Goal: Transaction & Acquisition: Obtain resource

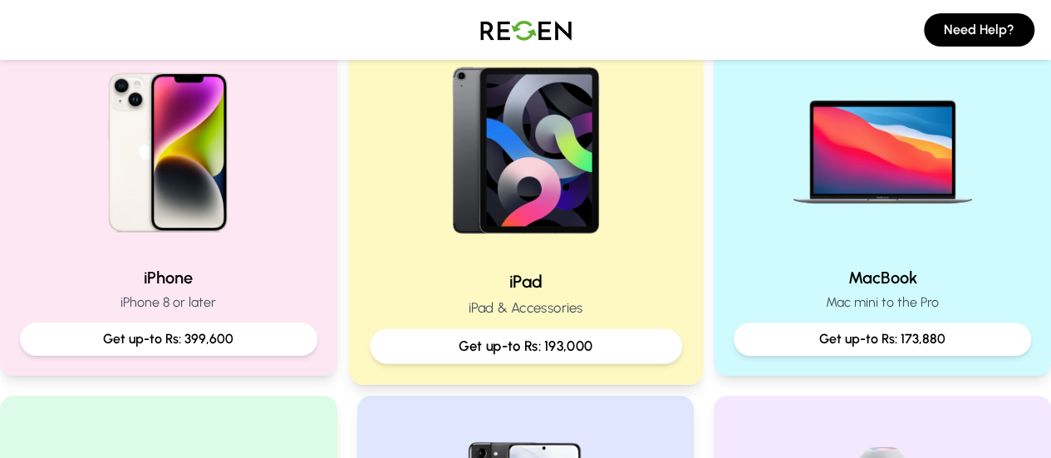
scroll to position [499, 0]
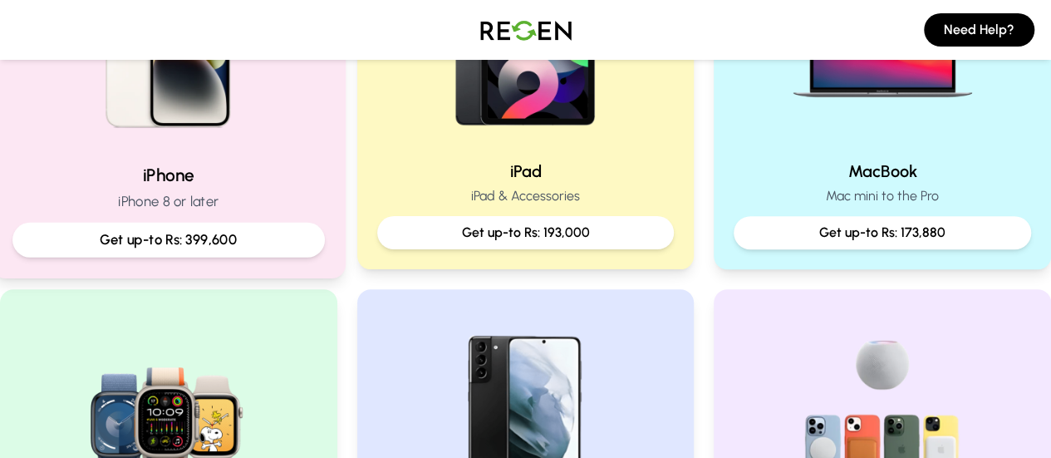
click at [206, 170] on h2 "iPhone" at bounding box center [168, 175] width 312 height 24
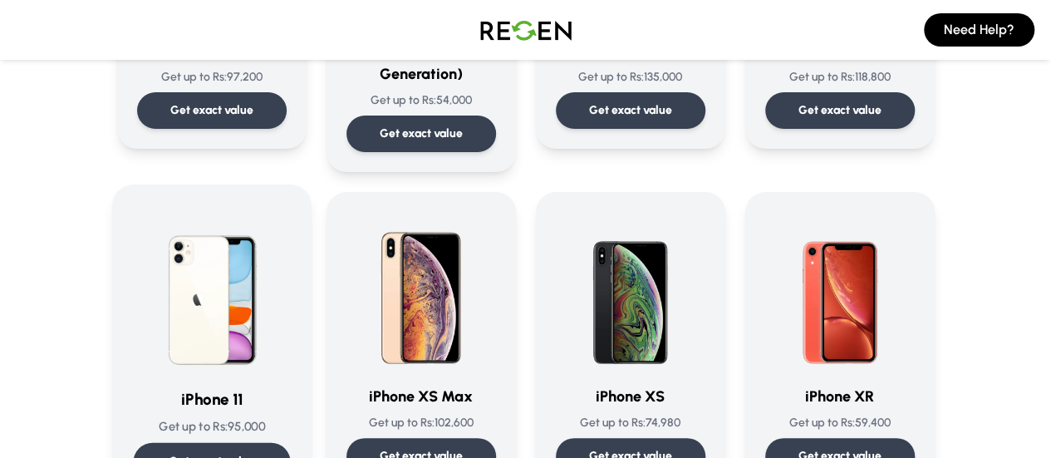
scroll to position [1745, 0]
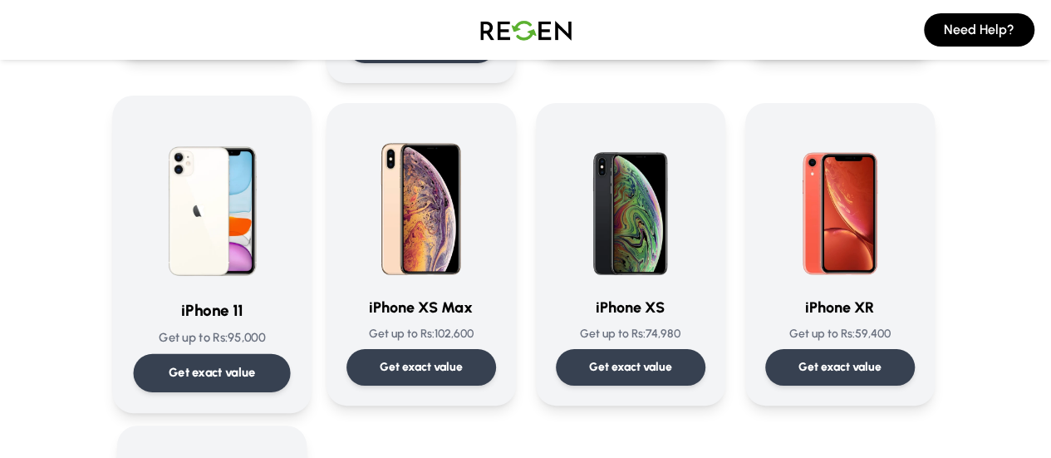
click at [168, 364] on p "Get exact value" at bounding box center [211, 372] width 87 height 17
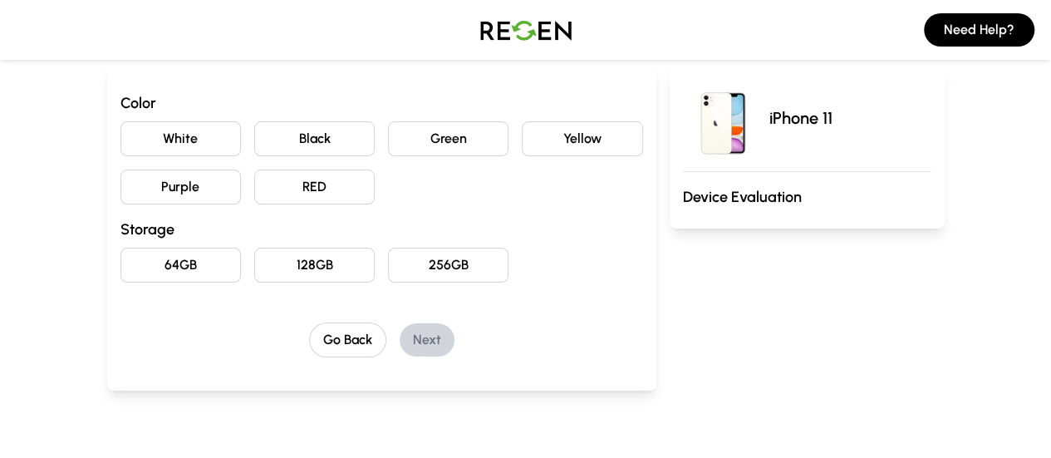
scroll to position [166, 0]
click at [152, 179] on button "Purple" at bounding box center [180, 185] width 120 height 35
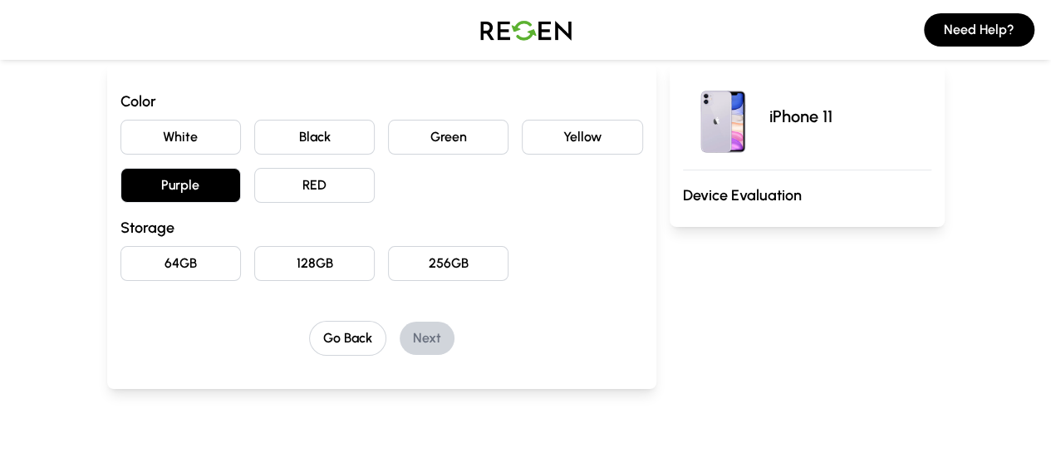
click at [256, 259] on button "128GB" at bounding box center [314, 263] width 120 height 35
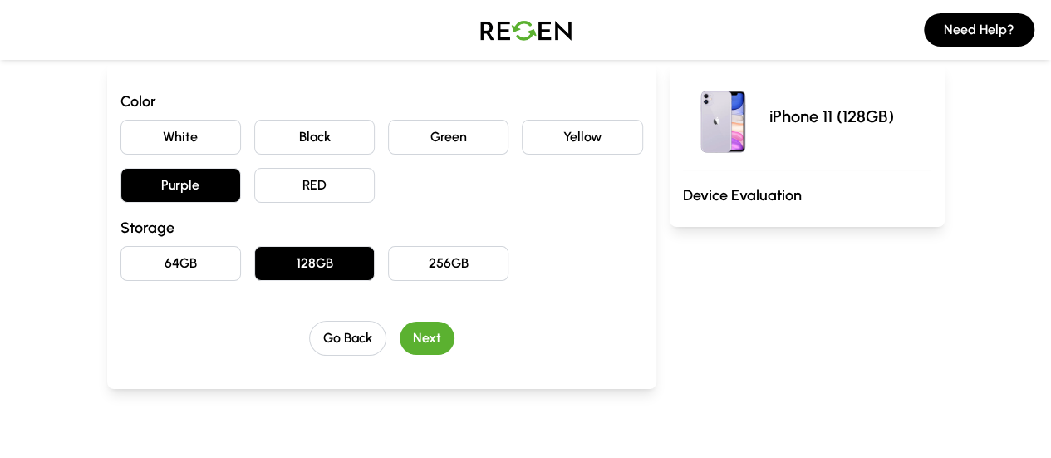
click at [400, 333] on button "Next" at bounding box center [427, 338] width 55 height 33
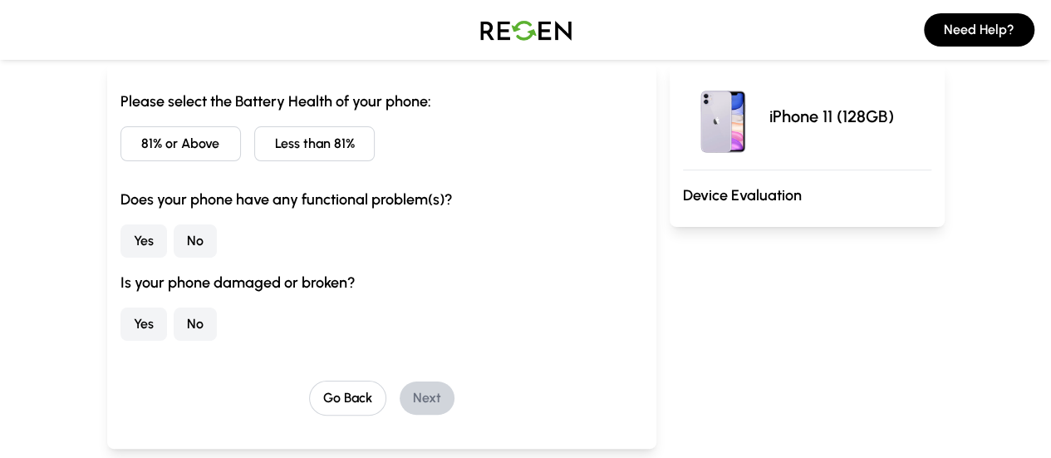
click at [254, 142] on button "Less than 81%" at bounding box center [314, 143] width 120 height 35
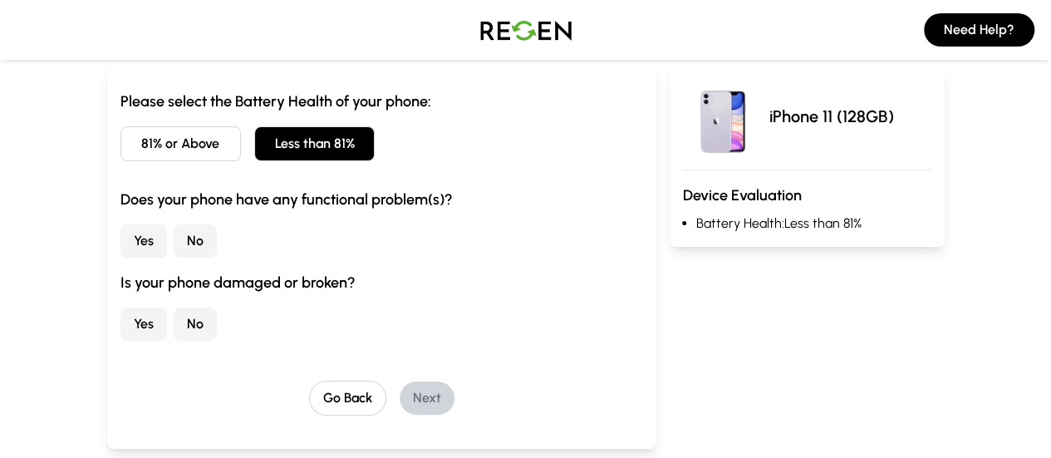
click at [174, 243] on button "No" at bounding box center [195, 240] width 43 height 33
click at [174, 328] on button "No" at bounding box center [195, 323] width 43 height 33
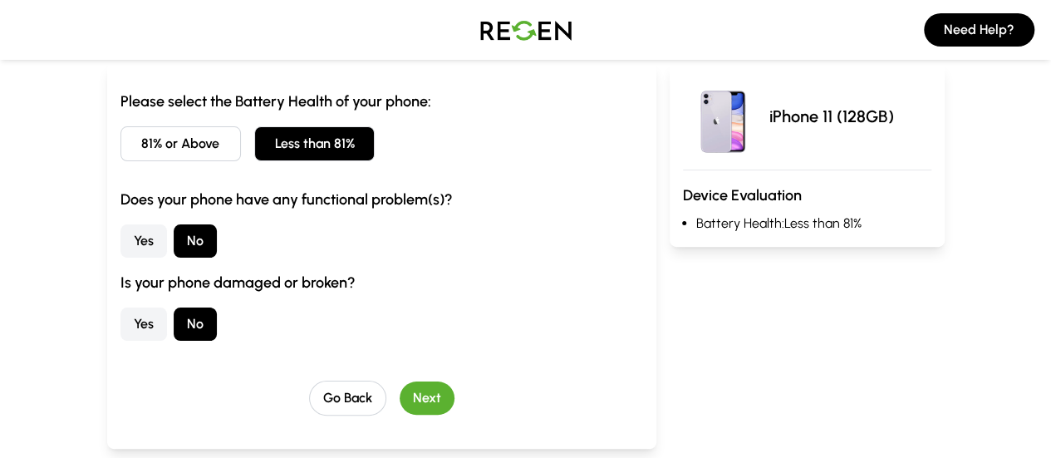
click at [400, 391] on button "Next" at bounding box center [427, 397] width 55 height 33
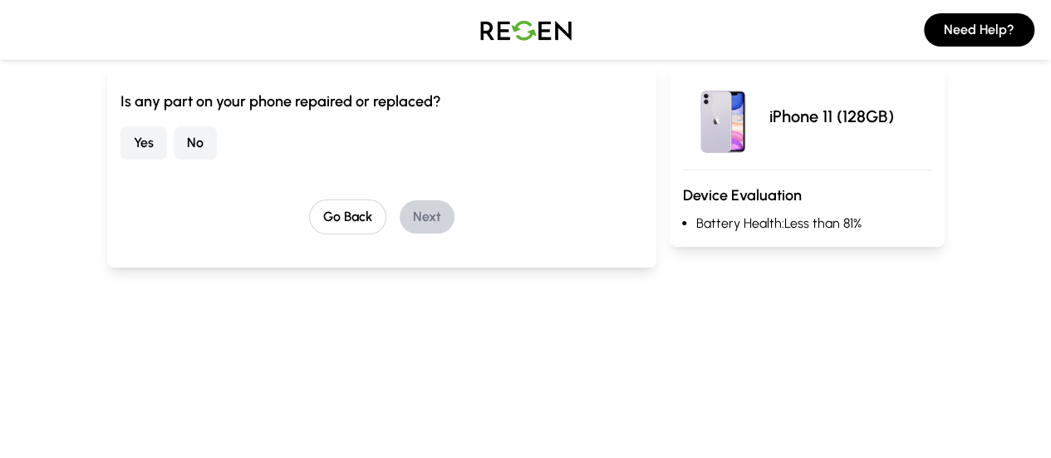
click at [174, 149] on button "No" at bounding box center [195, 142] width 43 height 33
click at [409, 217] on button "Next" at bounding box center [427, 216] width 55 height 33
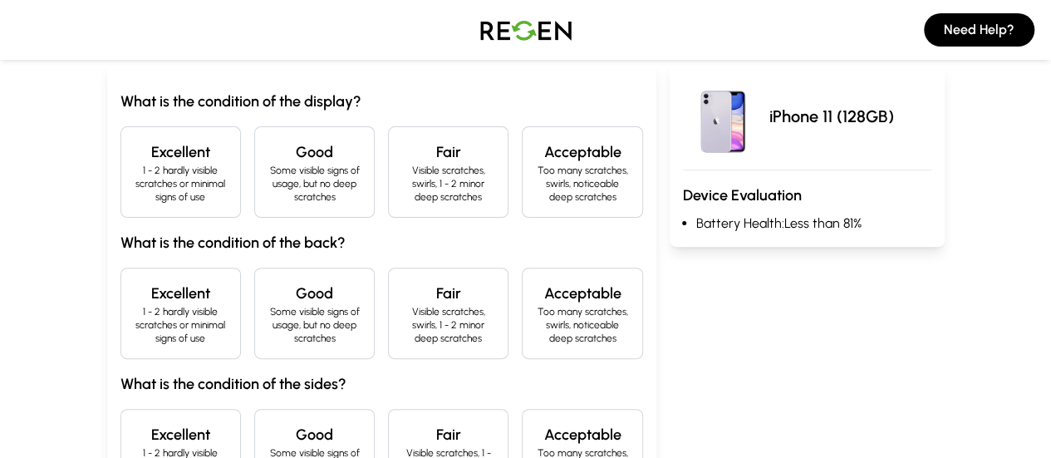
click at [268, 152] on h4 "Good" at bounding box center [314, 151] width 92 height 23
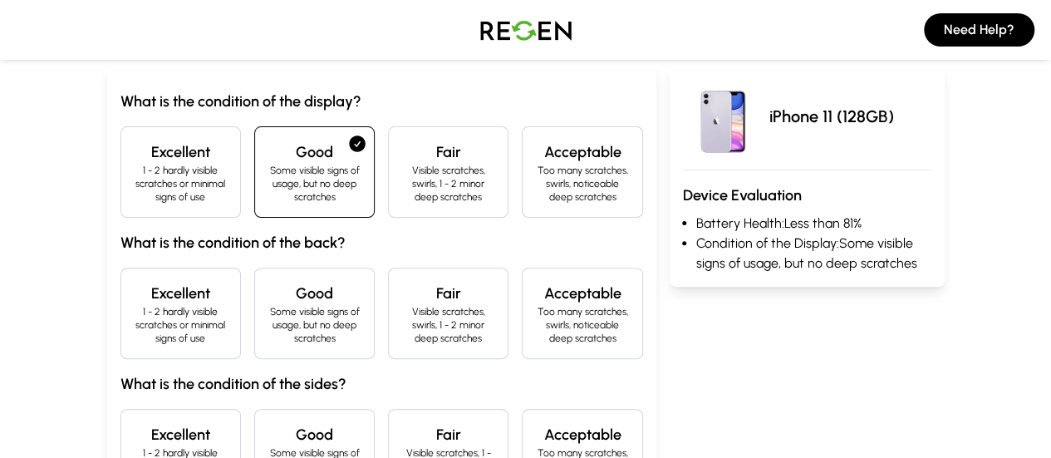
click at [120, 318] on div "Excellent 1 - 2 hardly visible scratches or minimal signs of use" at bounding box center [180, 313] width 120 height 91
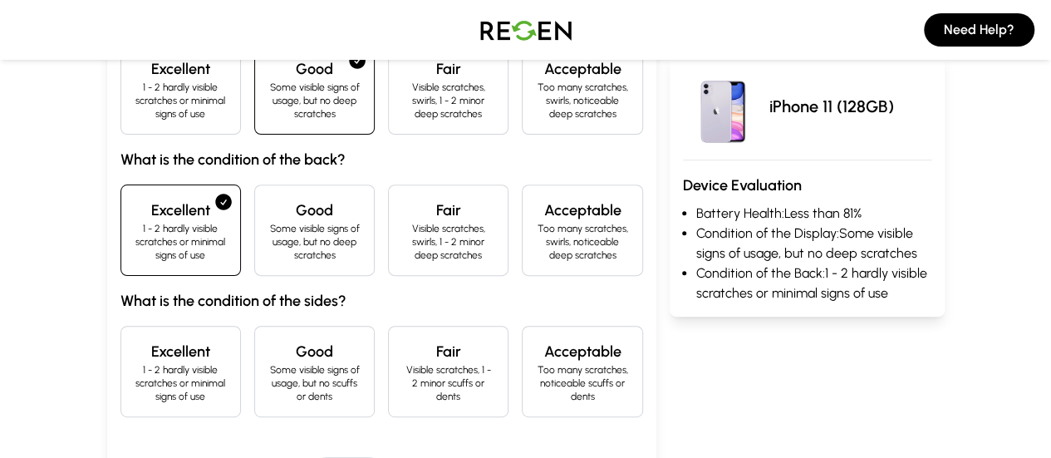
click at [135, 340] on h4 "Excellent" at bounding box center [181, 351] width 92 height 23
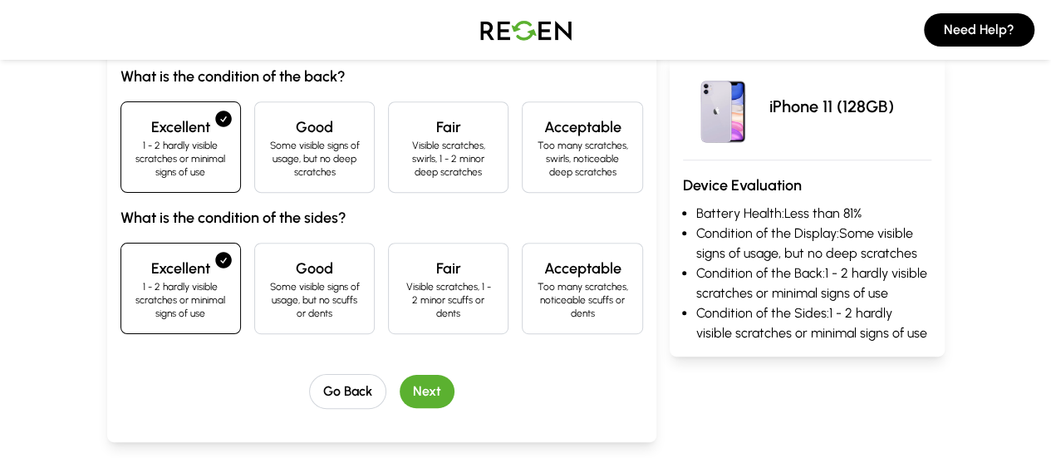
click at [400, 375] on button "Next" at bounding box center [427, 391] width 55 height 33
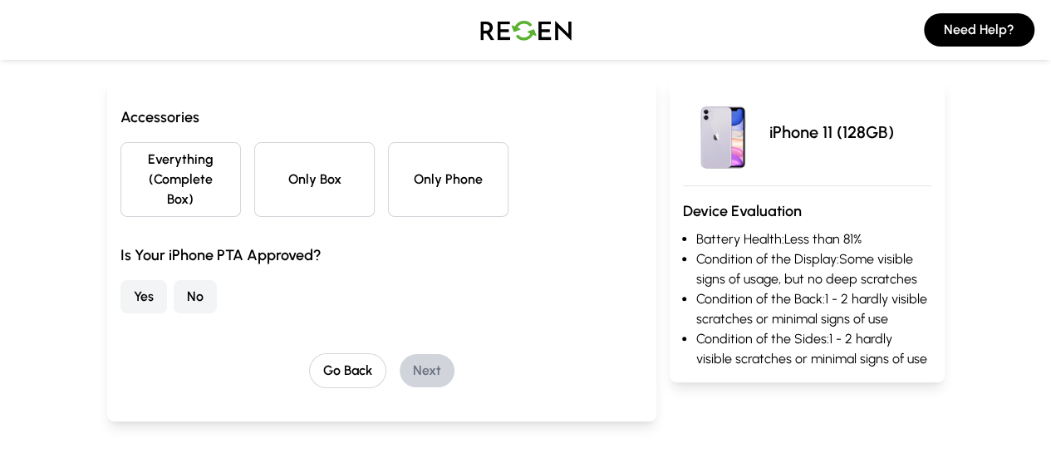
click at [417, 172] on button "Only Phone" at bounding box center [448, 179] width 120 height 75
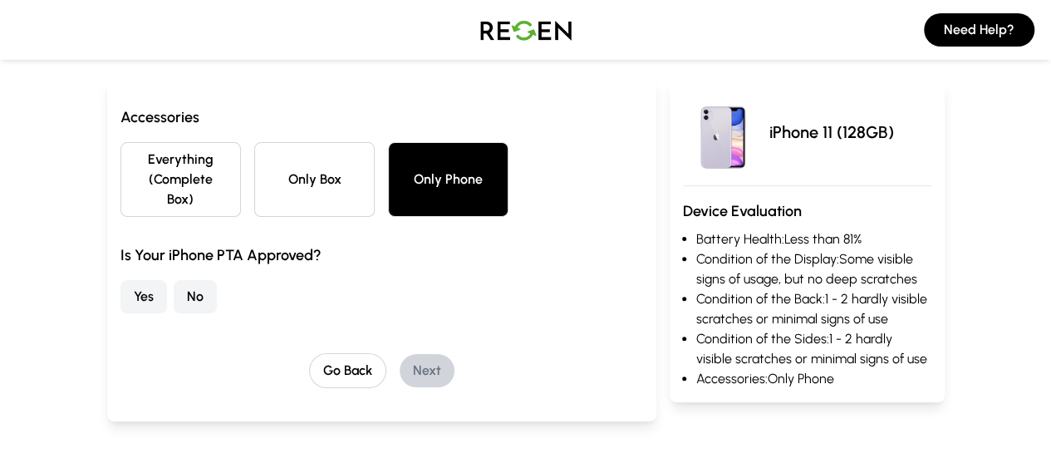
click at [120, 282] on button "Yes" at bounding box center [143, 296] width 47 height 33
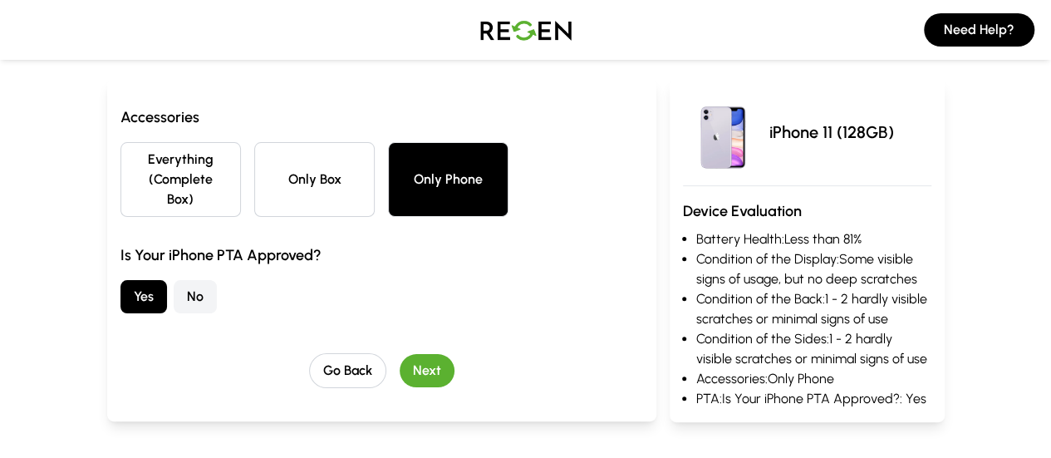
click at [400, 354] on button "Next" at bounding box center [427, 370] width 55 height 33
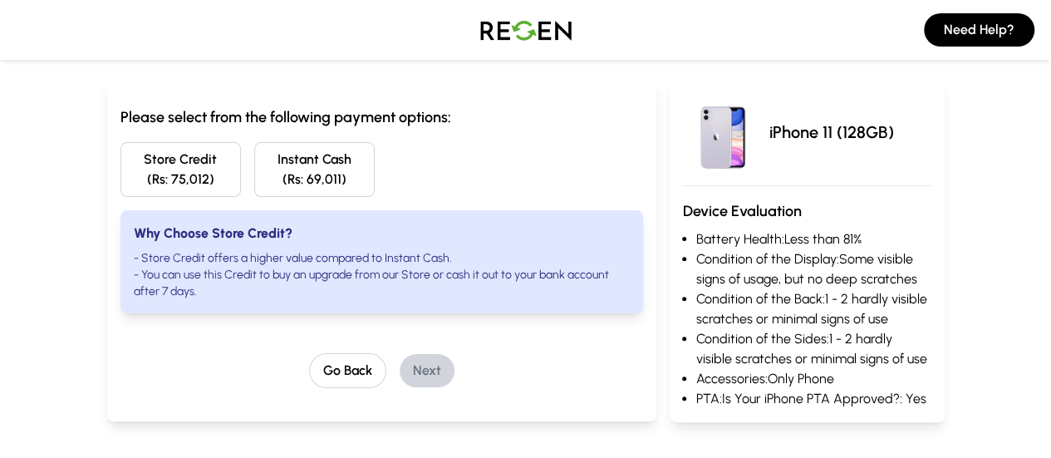
click at [120, 164] on button "Store Credit (Rs: 75,012)" at bounding box center [180, 169] width 120 height 55
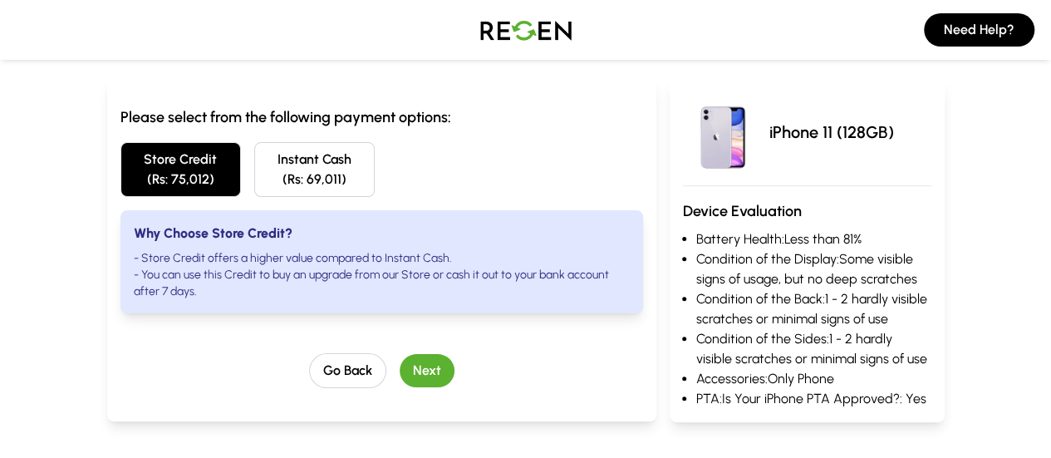
click at [400, 359] on button "Next" at bounding box center [427, 370] width 55 height 33
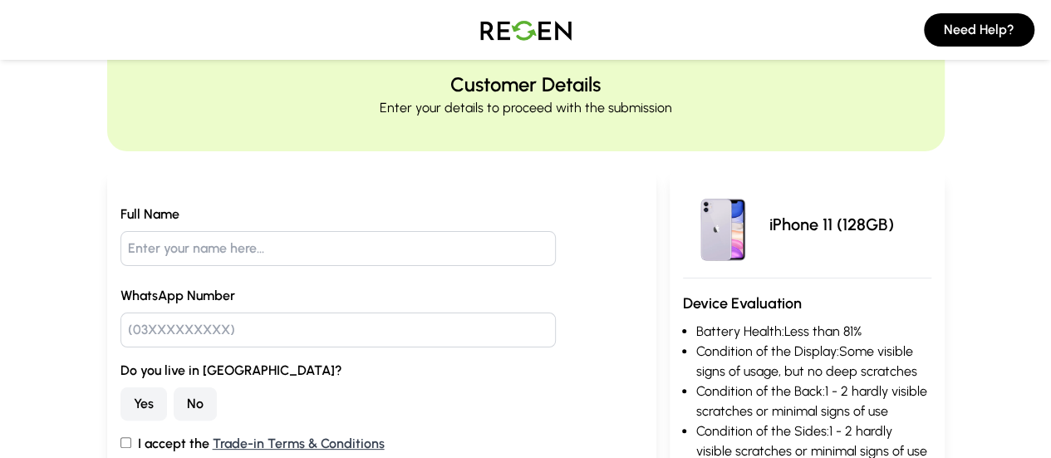
scroll to position [166, 0]
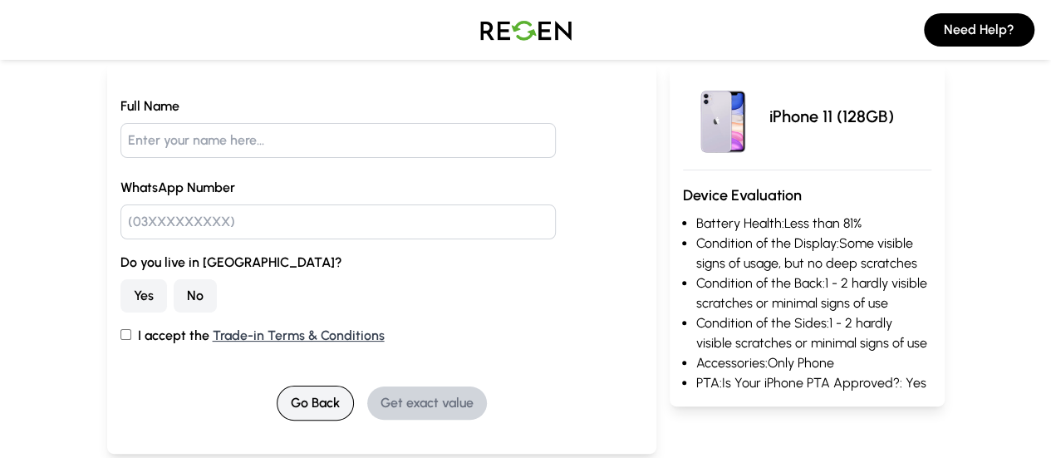
click at [285, 401] on button "Go Back" at bounding box center [315, 403] width 77 height 35
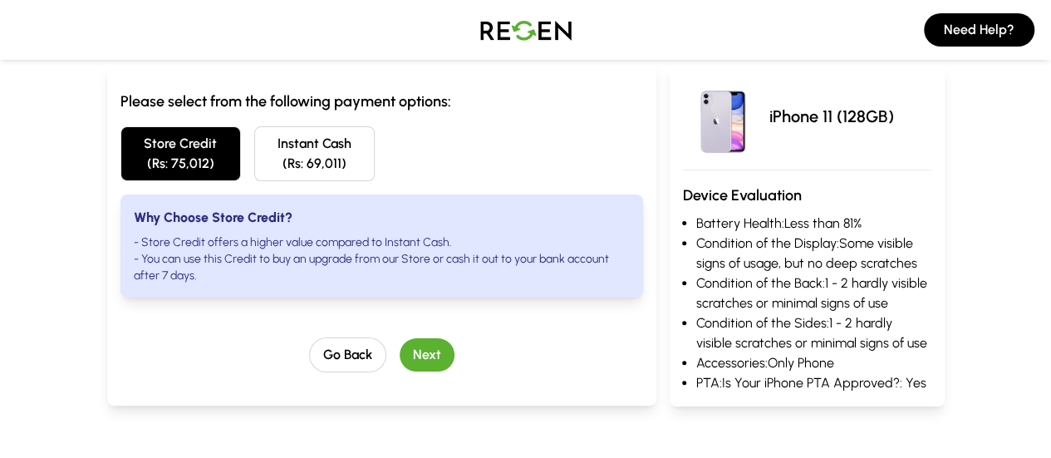
scroll to position [0, 0]
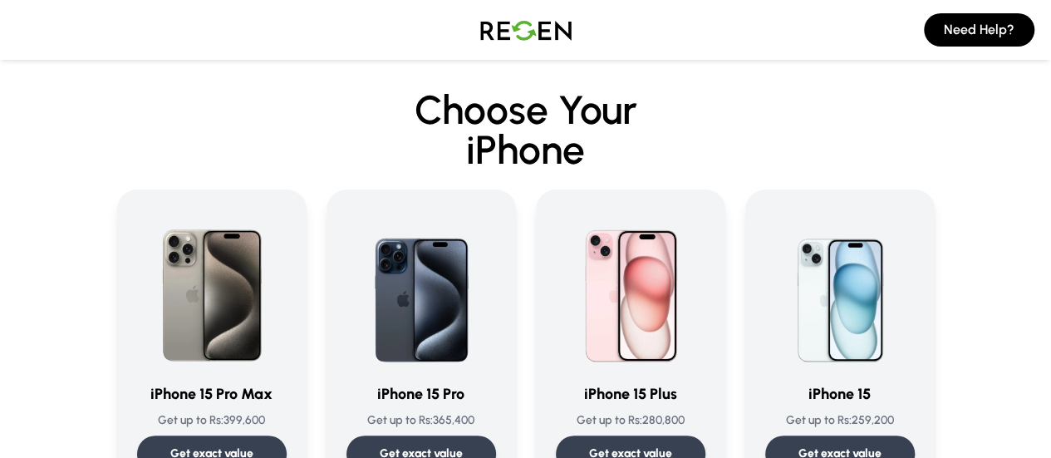
click at [538, 28] on img at bounding box center [526, 30] width 116 height 47
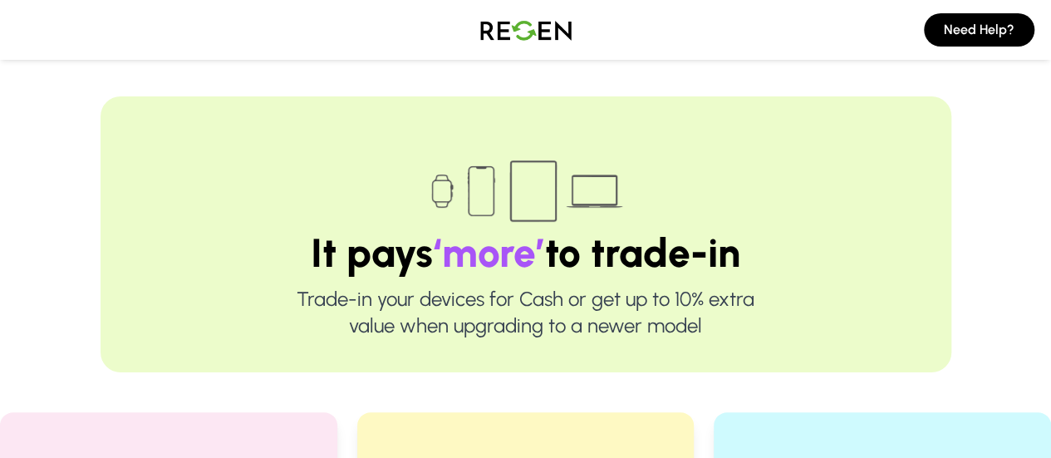
click at [533, 22] on img at bounding box center [526, 30] width 116 height 47
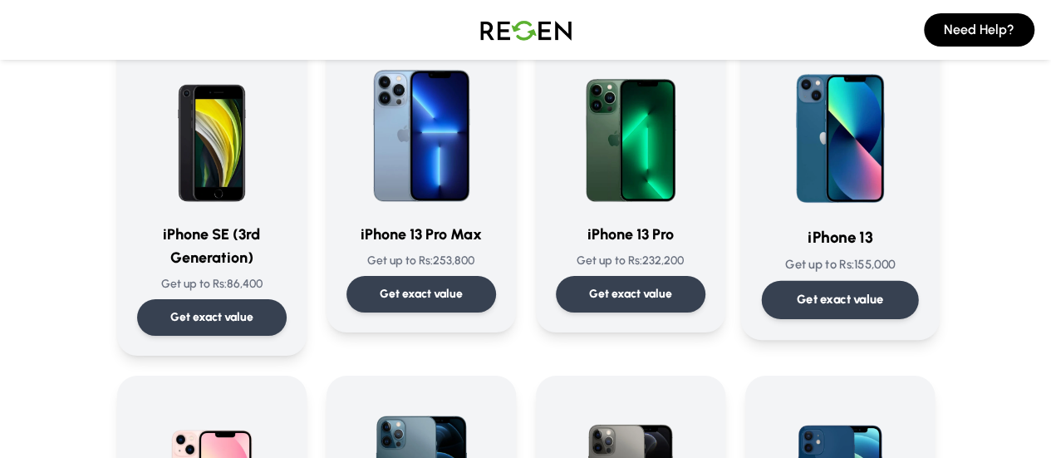
scroll to position [831, 0]
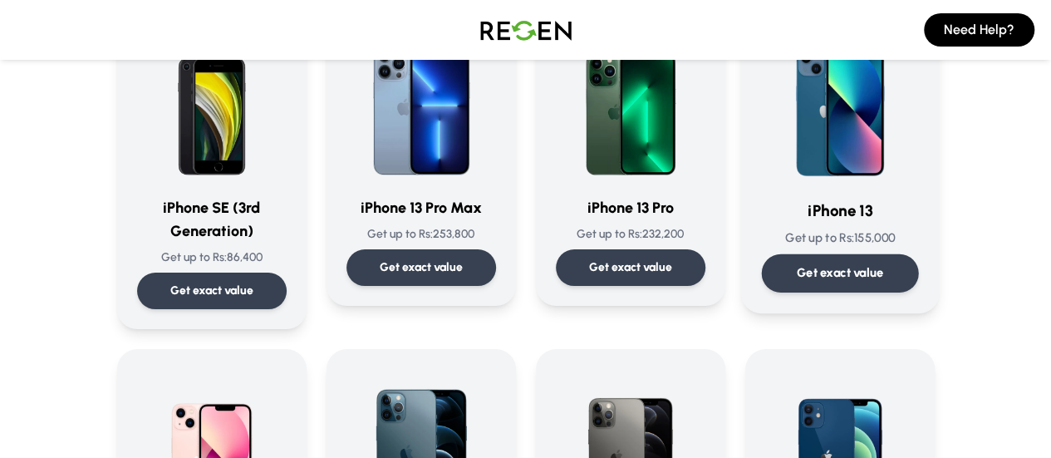
click at [883, 277] on p "Get exact value" at bounding box center [839, 272] width 87 height 17
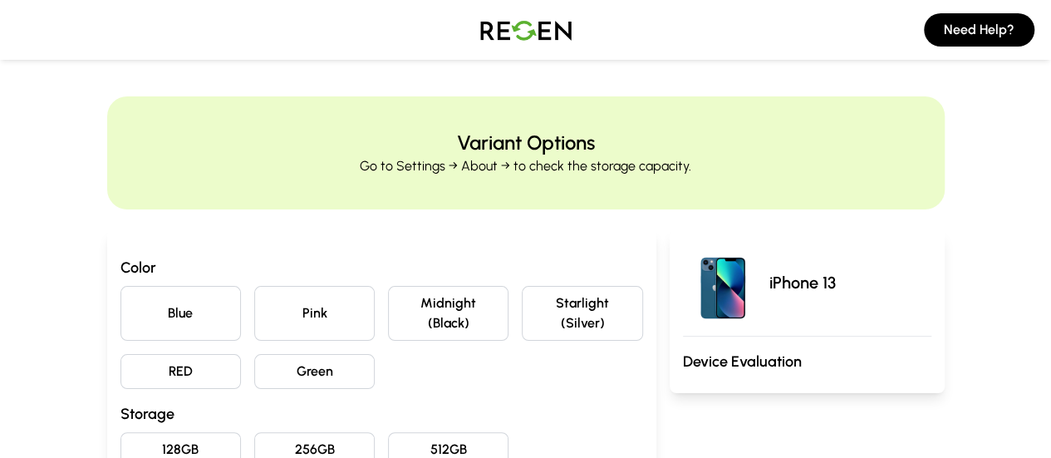
scroll to position [83, 0]
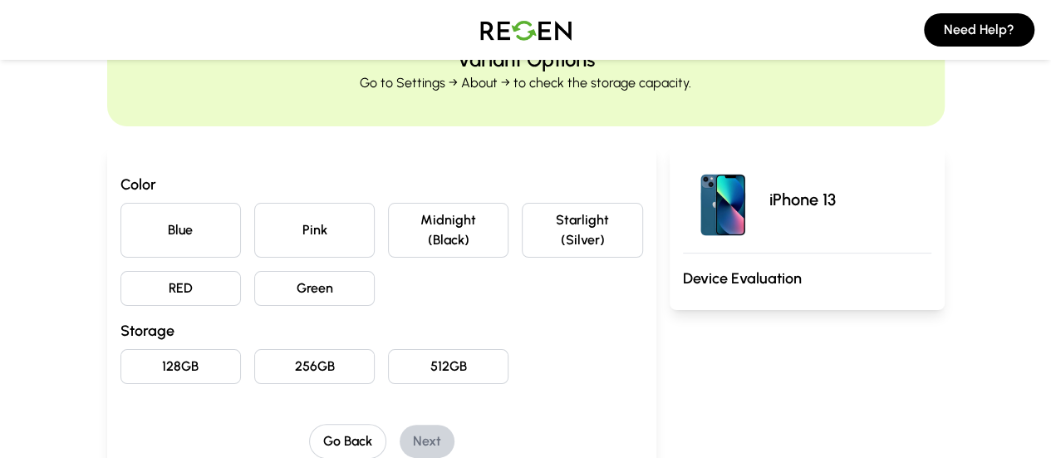
click at [278, 220] on button "Pink" at bounding box center [314, 230] width 120 height 55
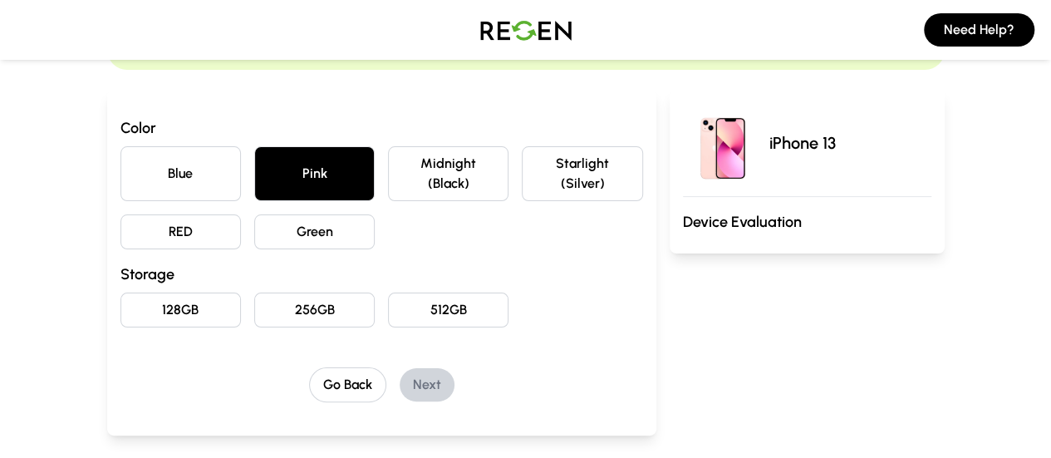
scroll to position [166, 0]
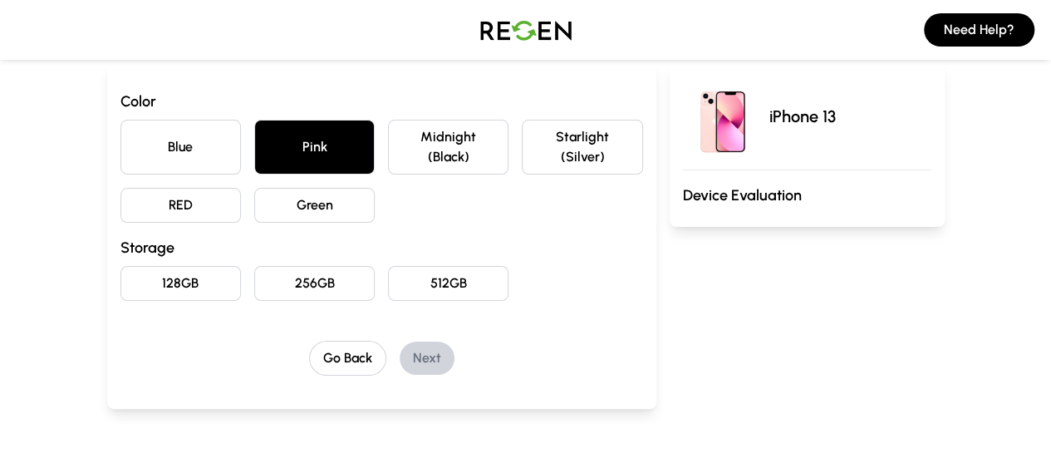
click at [281, 276] on button "256GB" at bounding box center [314, 283] width 120 height 35
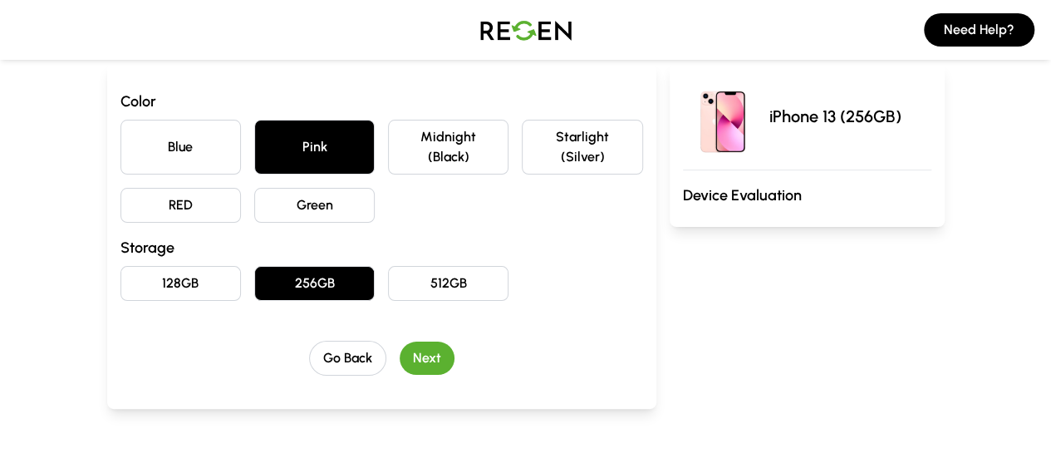
click at [401, 341] on button "Next" at bounding box center [427, 357] width 55 height 33
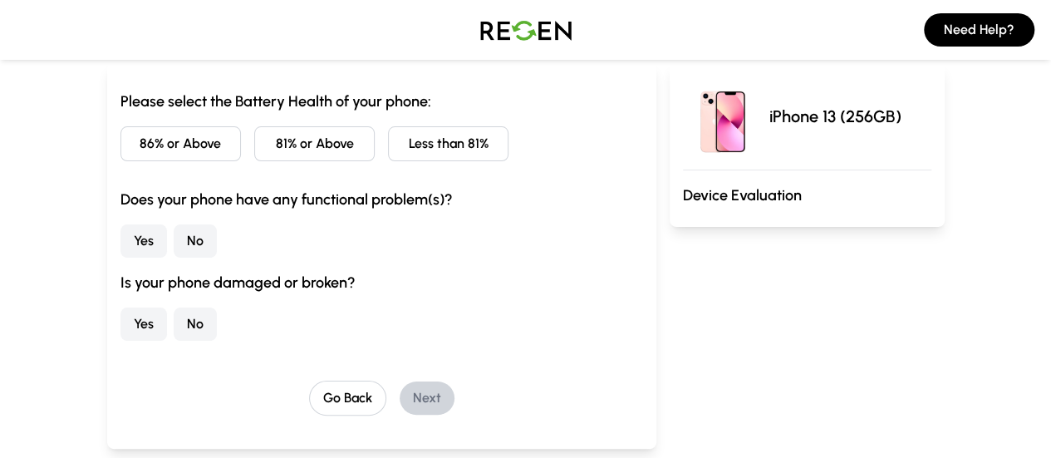
click at [144, 147] on button "86% or Above" at bounding box center [180, 143] width 120 height 35
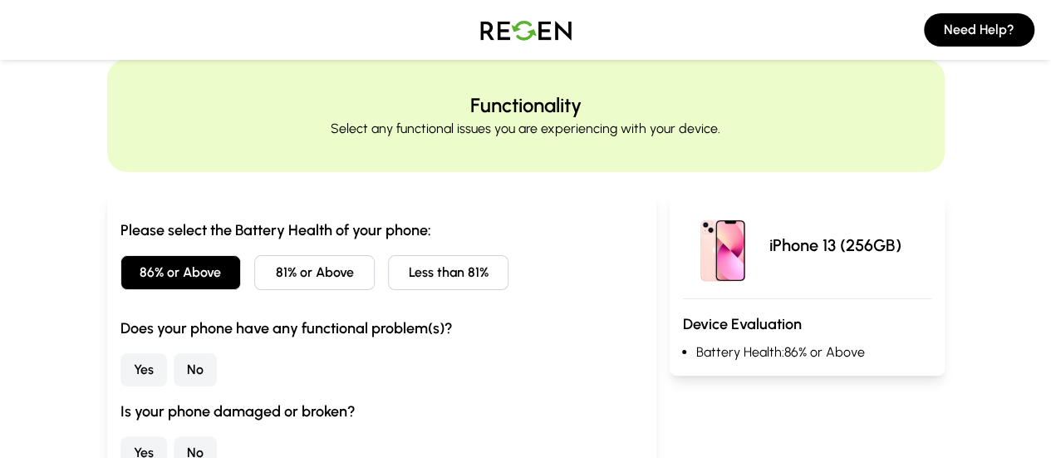
scroll to position [0, 0]
